Goal: Information Seeking & Learning: Learn about a topic

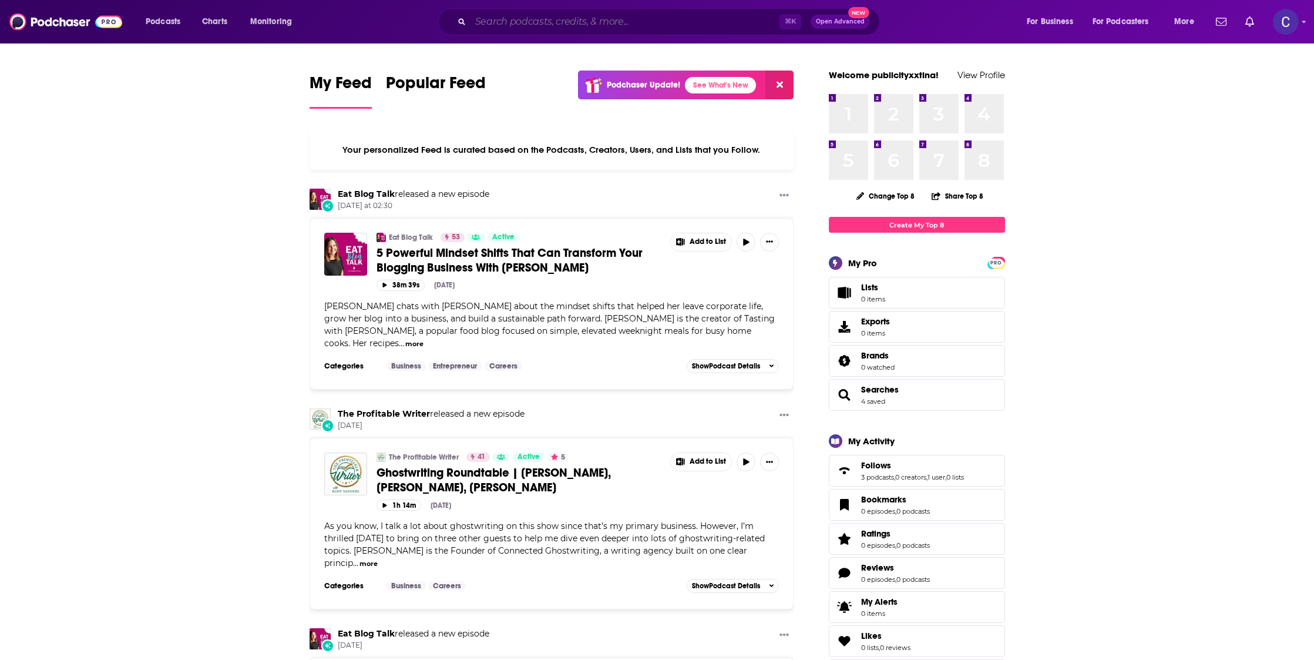
click at [676, 18] on input "Search podcasts, credits, & more..." at bounding box center [625, 21] width 309 height 19
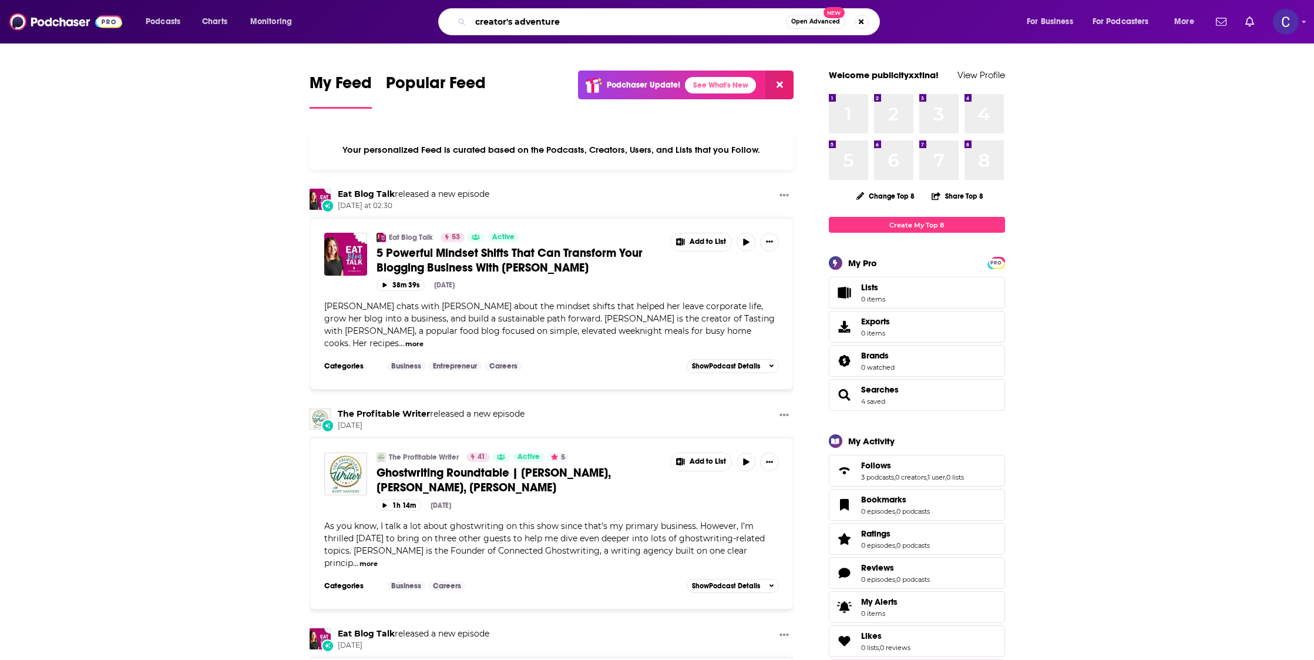
type input "creator's adventure"
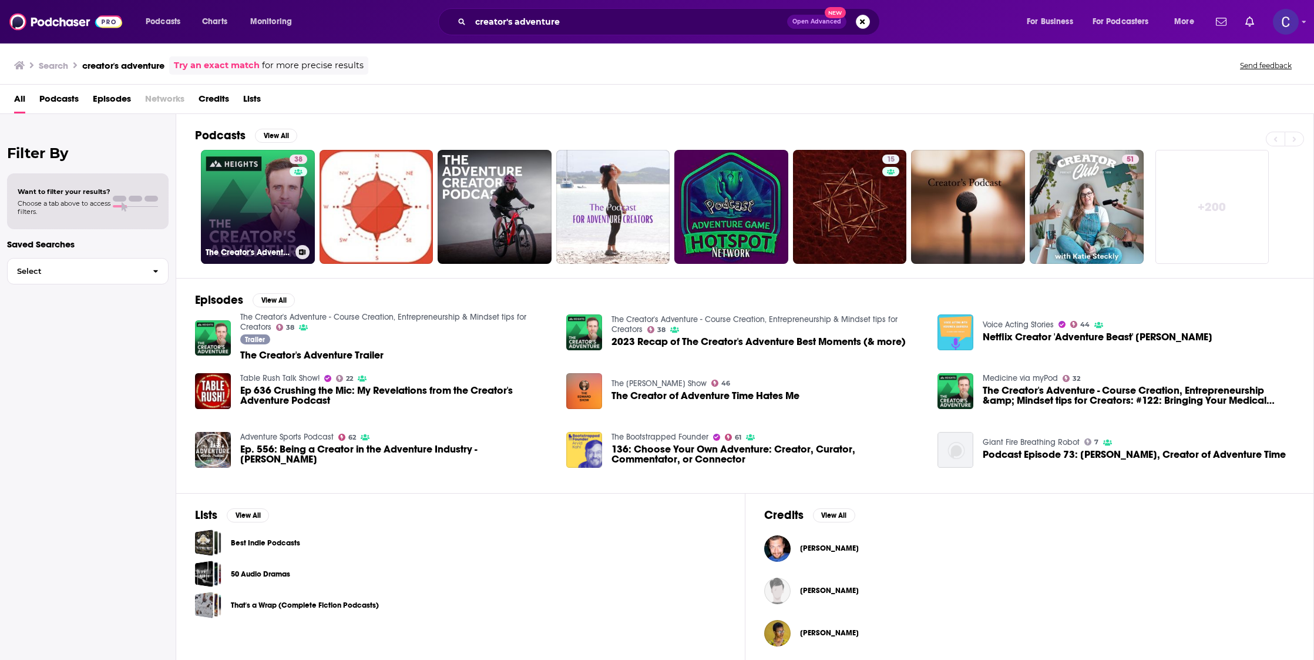
click at [278, 182] on link "38 The Creator's Adventure - Course Creation, Entrepreneurship & Mindset tips f…" at bounding box center [258, 207] width 114 height 114
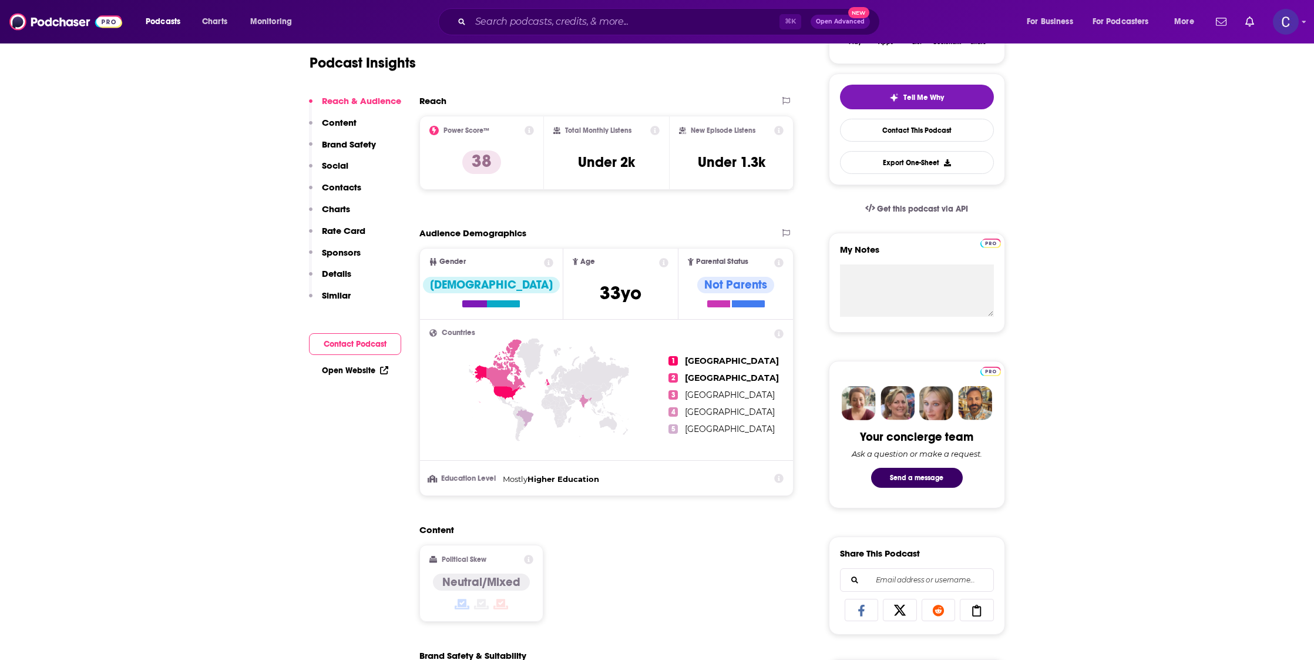
scroll to position [124, 0]
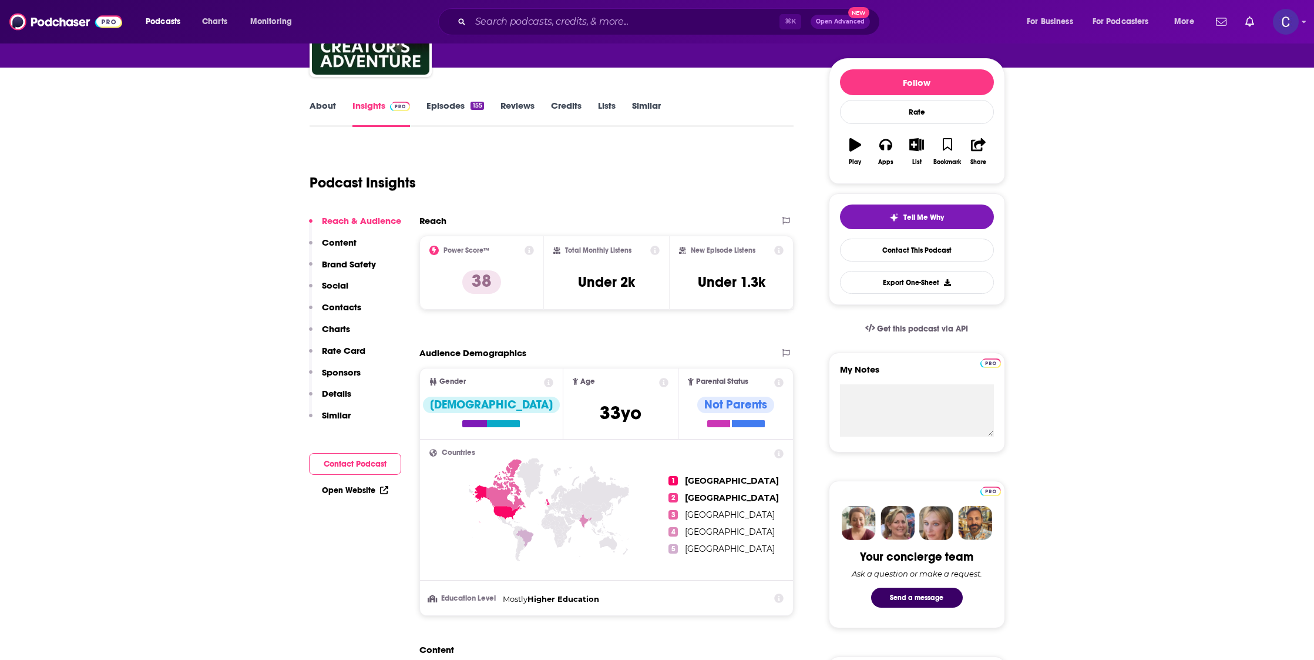
click at [330, 100] on link "About" at bounding box center [323, 113] width 26 height 27
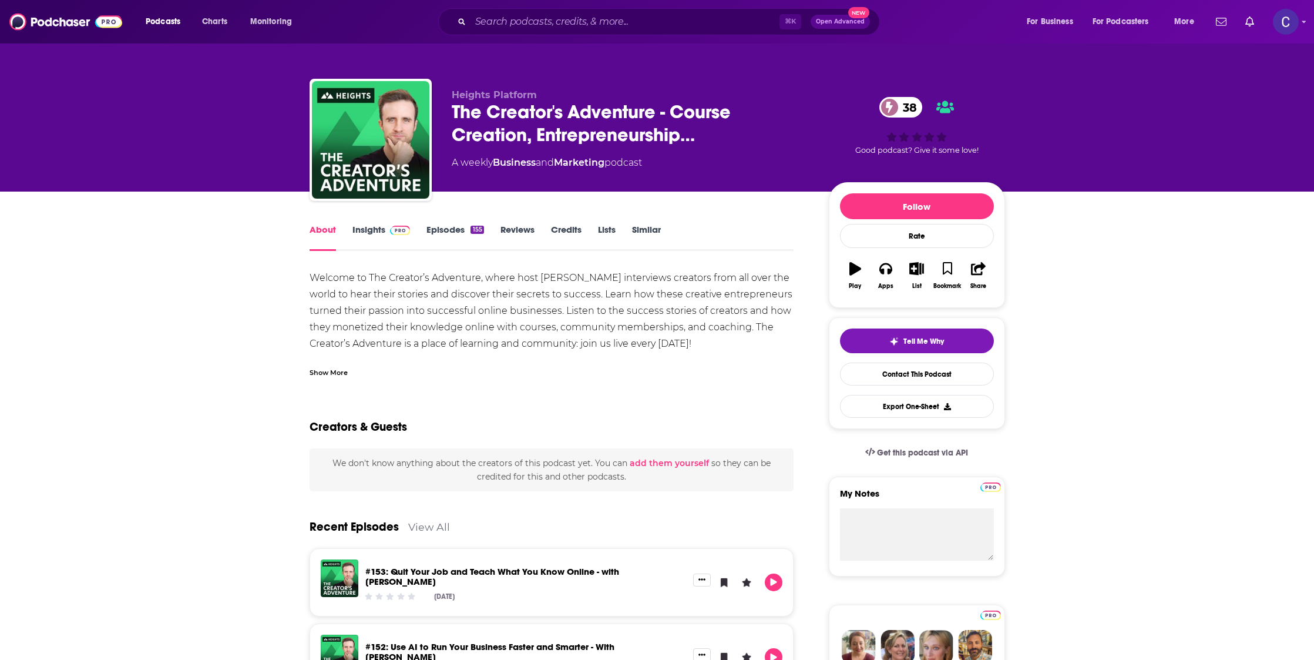
click at [448, 231] on link "Episodes 155" at bounding box center [454, 237] width 57 height 27
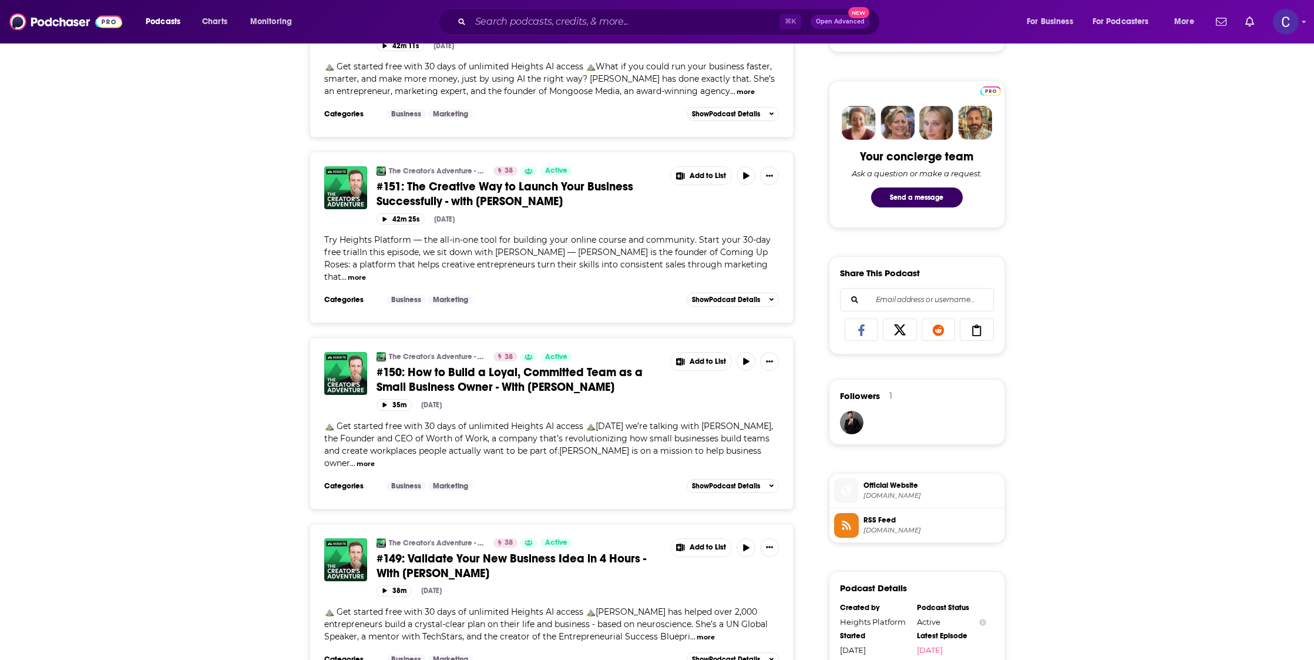
scroll to position [527, 0]
